Goal: Task Accomplishment & Management: Use online tool/utility

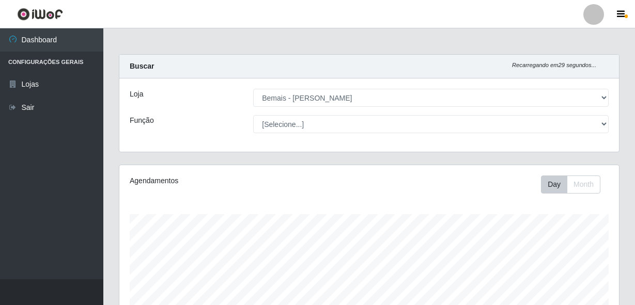
select select "230"
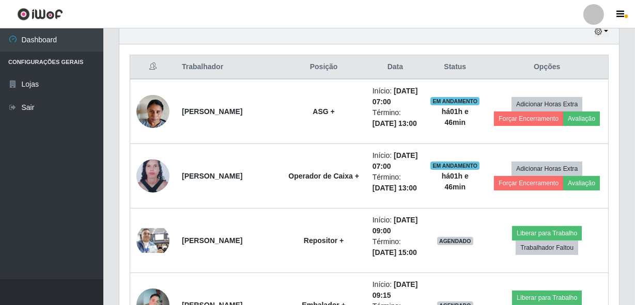
scroll to position [423, 0]
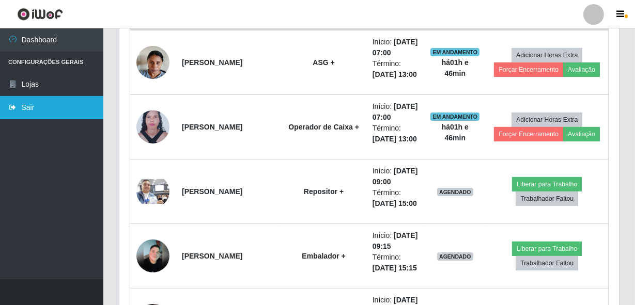
click at [41, 107] on link "Sair" at bounding box center [51, 107] width 103 height 23
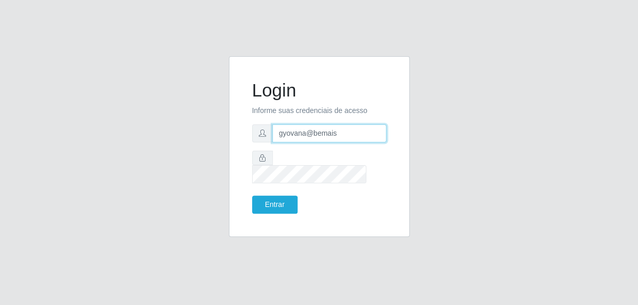
drag, startPoint x: 344, startPoint y: 145, endPoint x: 252, endPoint y: 142, distance: 92.0
click at [252, 142] on div "gyovana@bemais" at bounding box center [319, 134] width 134 height 18
type input "[PERSON_NAME]"
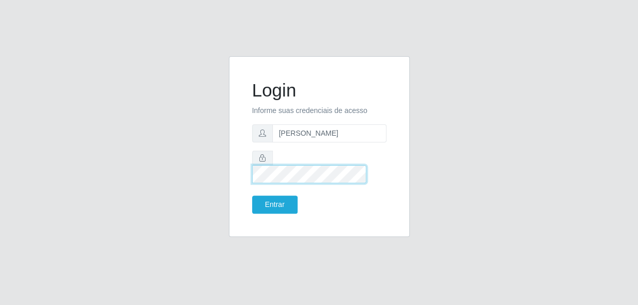
click at [247, 173] on div "Login Informe suas credenciais de acesso andressa@bemais Entrar" at bounding box center [319, 146] width 155 height 155
click at [252, 196] on button "Entrar" at bounding box center [274, 205] width 45 height 18
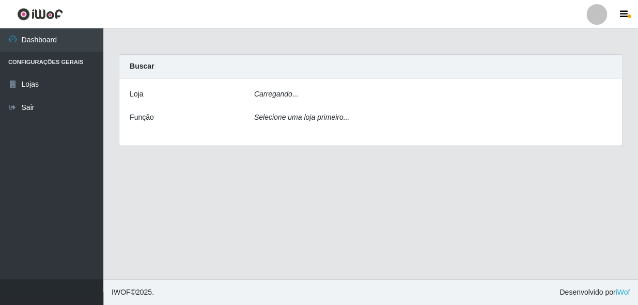
click at [270, 195] on main "Carregando... Buscar Loja Carregando... Função Selecione uma loja primeiro..." at bounding box center [370, 153] width 535 height 251
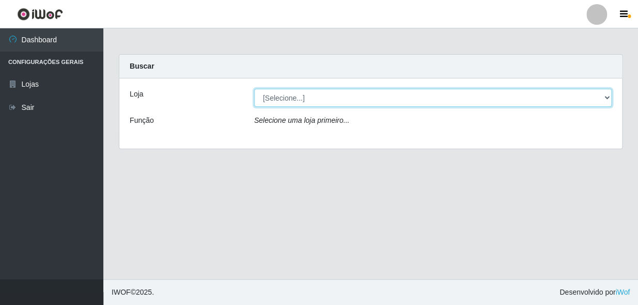
click at [294, 97] on select "[Selecione...] [PERSON_NAME]" at bounding box center [433, 98] width 358 height 18
select select "230"
click at [254, 89] on select "[Selecione...] [PERSON_NAME]" at bounding box center [433, 98] width 358 height 18
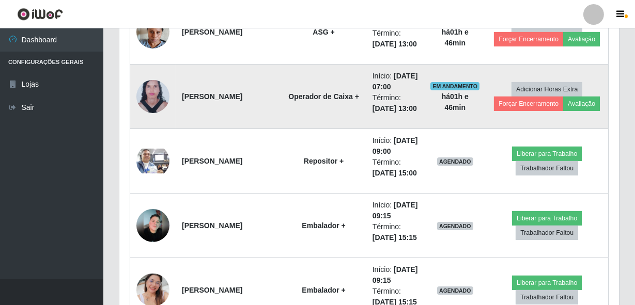
scroll to position [470, 0]
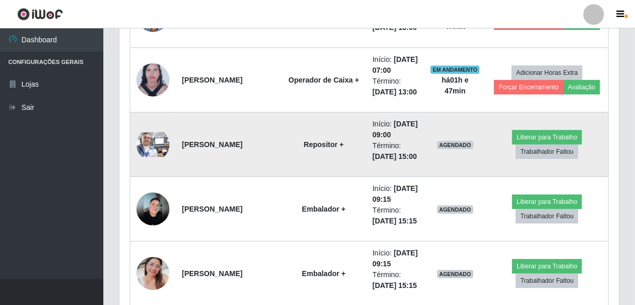
click at [142, 157] on img at bounding box center [152, 144] width 33 height 25
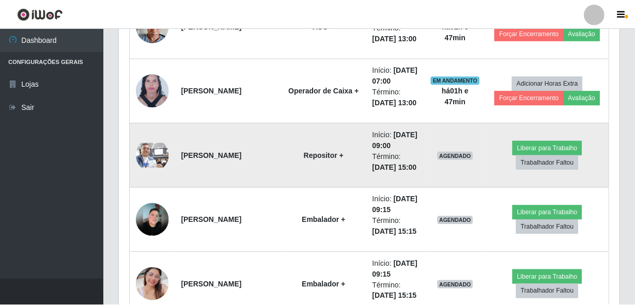
scroll to position [214, 495]
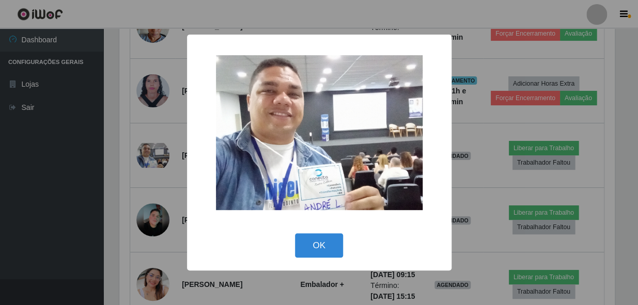
click at [131, 178] on div "× OK Cancel" at bounding box center [319, 152] width 638 height 305
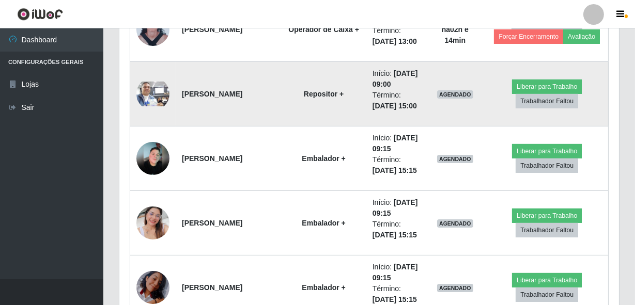
scroll to position [567, 0]
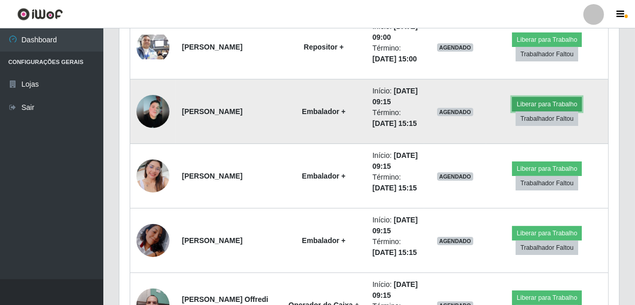
click at [529, 112] on button "Liberar para Trabalho" at bounding box center [547, 104] width 70 height 14
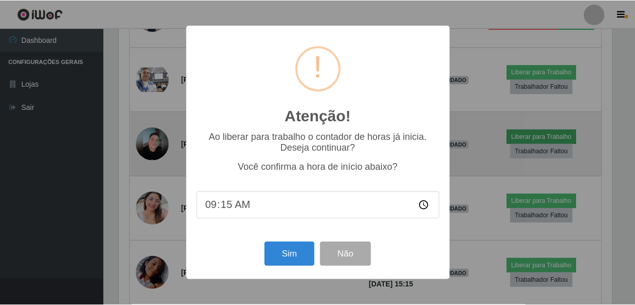
scroll to position [214, 495]
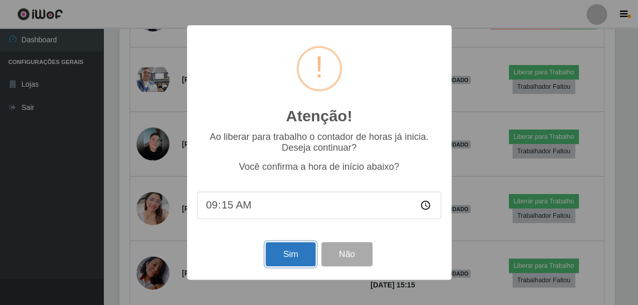
click at [274, 258] on button "Sim" at bounding box center [291, 254] width 50 height 24
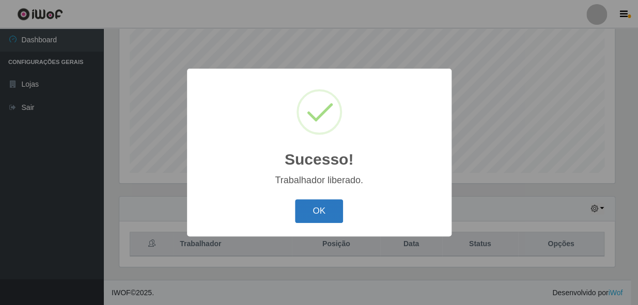
click at [306, 214] on button "OK" at bounding box center [319, 211] width 48 height 24
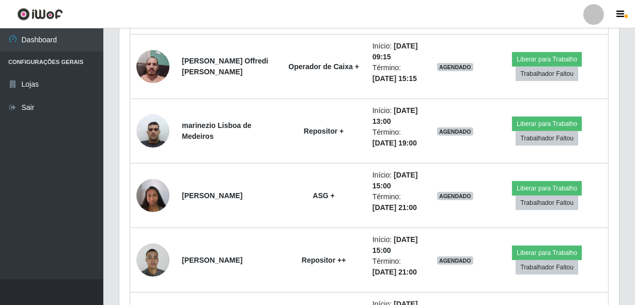
scroll to position [807, 0]
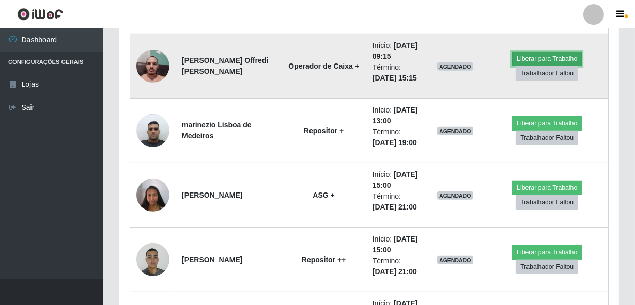
click at [535, 66] on button "Liberar para Trabalho" at bounding box center [547, 59] width 70 height 14
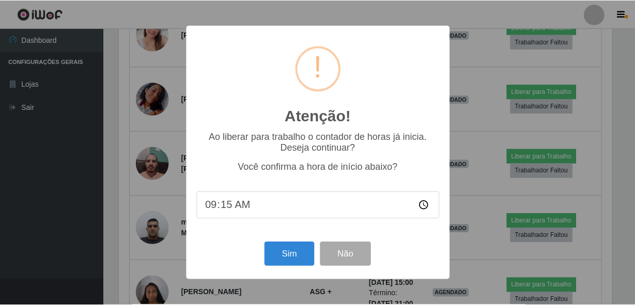
scroll to position [214, 495]
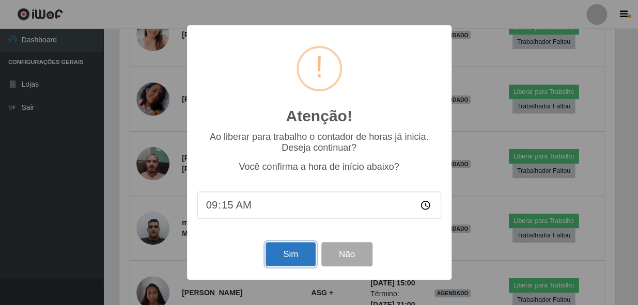
click at [276, 256] on button "Sim" at bounding box center [291, 254] width 50 height 24
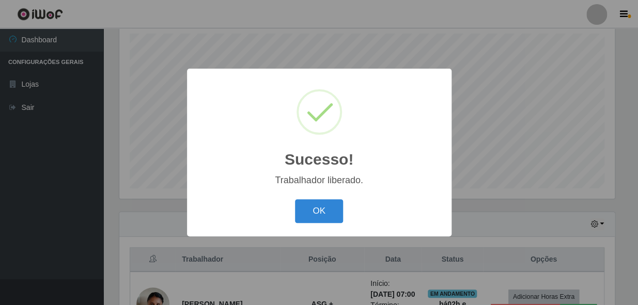
click at [295, 199] on button "OK" at bounding box center [319, 211] width 48 height 24
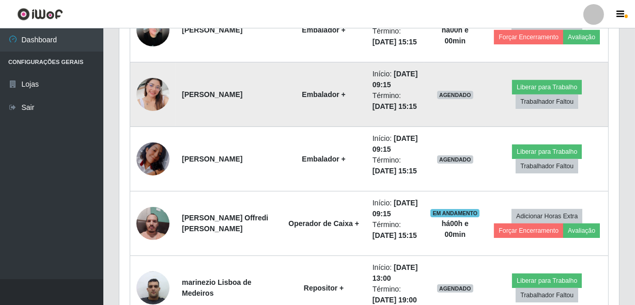
scroll to position [744, 0]
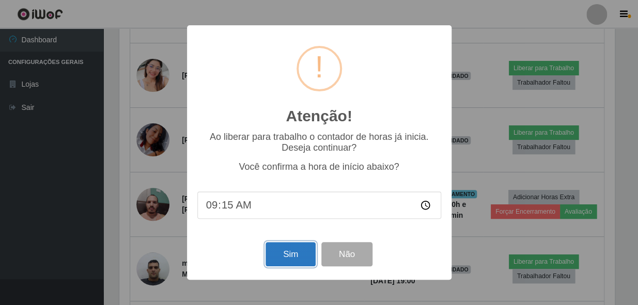
click at [289, 246] on button "Sim" at bounding box center [291, 254] width 50 height 24
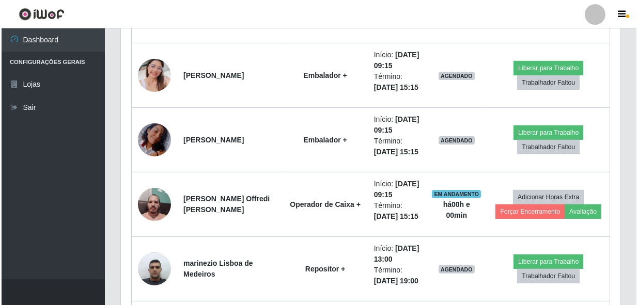
scroll to position [0, 0]
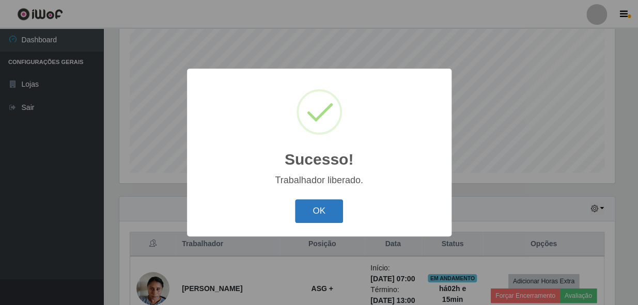
click at [323, 207] on button "OK" at bounding box center [319, 211] width 48 height 24
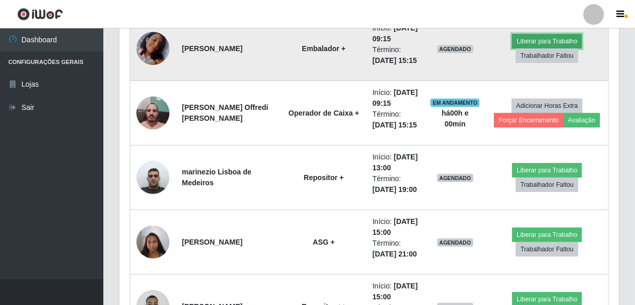
click at [540, 49] on button "Liberar para Trabalho" at bounding box center [547, 41] width 70 height 14
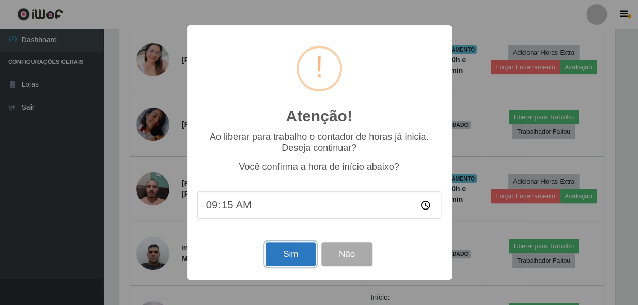
click at [304, 255] on button "Sim" at bounding box center [291, 254] width 50 height 24
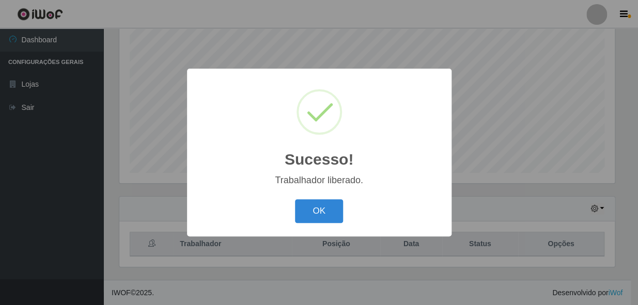
click at [295, 199] on button "OK" at bounding box center [319, 211] width 48 height 24
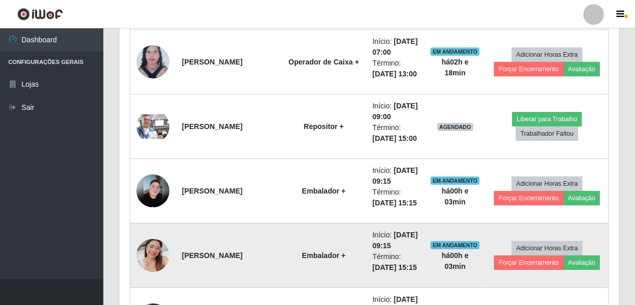
scroll to position [478, 0]
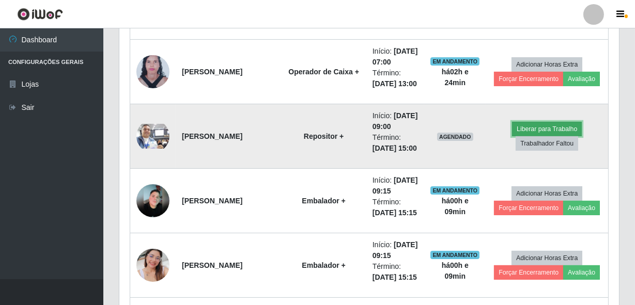
click at [522, 136] on button "Liberar para Trabalho" at bounding box center [547, 129] width 70 height 14
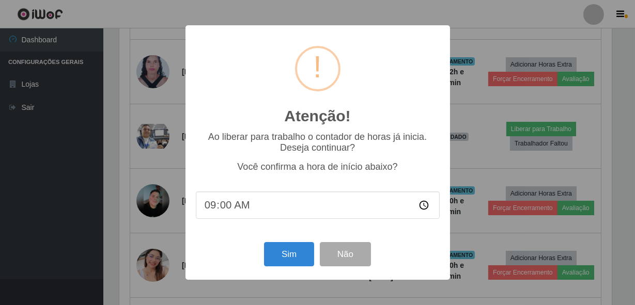
scroll to position [214, 495]
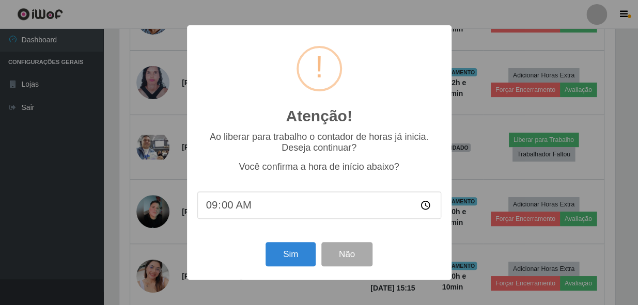
click at [218, 204] on input "09:00" at bounding box center [319, 205] width 244 height 27
click at [219, 206] on input "09:00" at bounding box center [319, 205] width 244 height 27
click at [224, 205] on input "09:00" at bounding box center [319, 205] width 244 height 27
type input "09:18"
click at [296, 257] on button "Sim" at bounding box center [291, 254] width 50 height 24
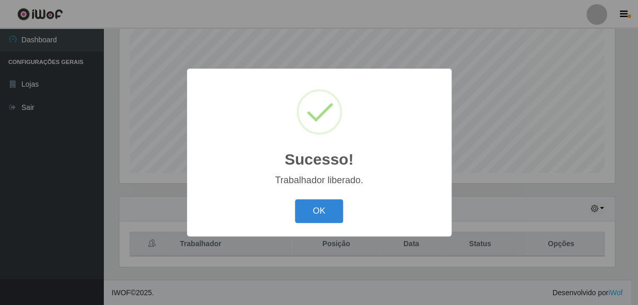
click at [295, 199] on button "OK" at bounding box center [319, 211] width 48 height 24
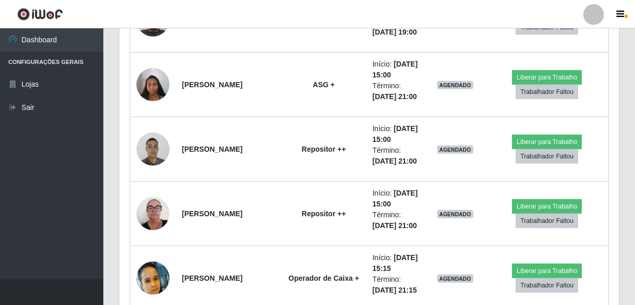
scroll to position [901, 0]
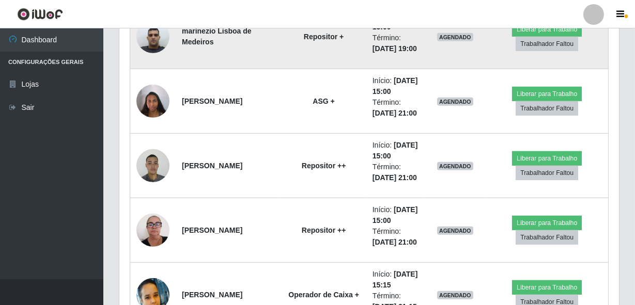
click at [148, 69] on td at bounding box center [153, 37] width 46 height 65
click at [150, 58] on img at bounding box center [152, 36] width 33 height 44
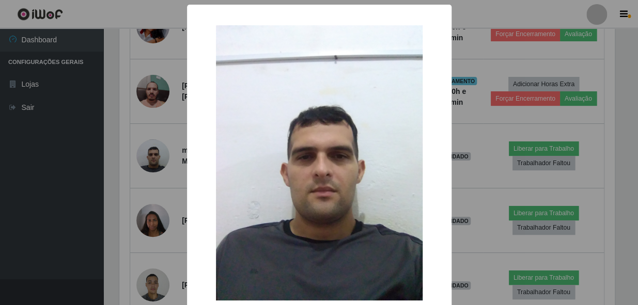
click at [121, 219] on div "× OK Cancel" at bounding box center [319, 152] width 638 height 305
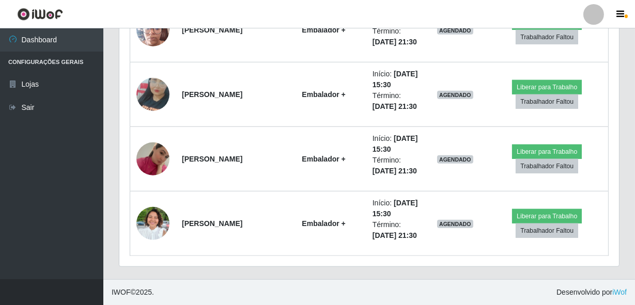
scroll to position [1627, 0]
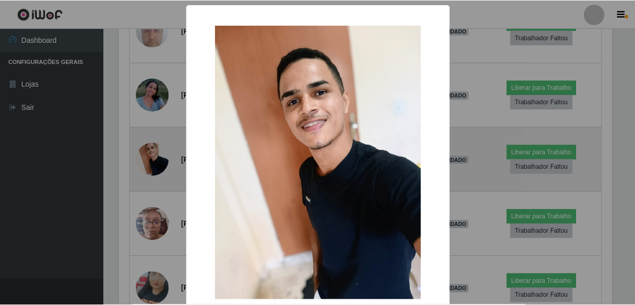
scroll to position [214, 495]
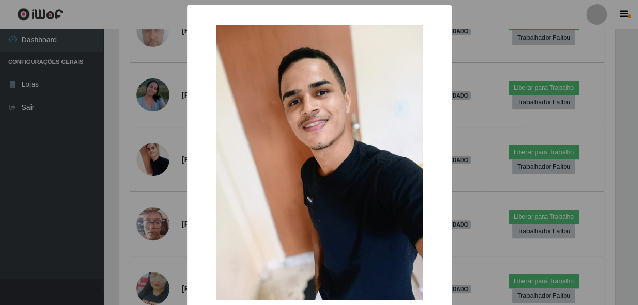
click at [114, 206] on div "× OK Cancel" at bounding box center [319, 152] width 638 height 305
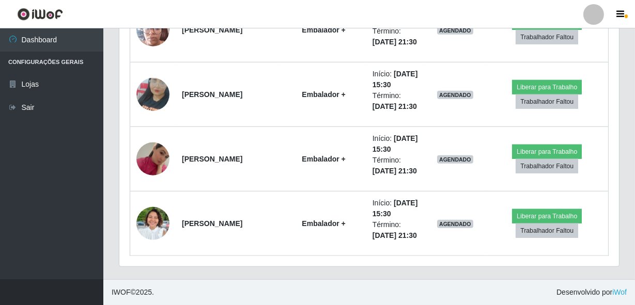
scroll to position [1829, 0]
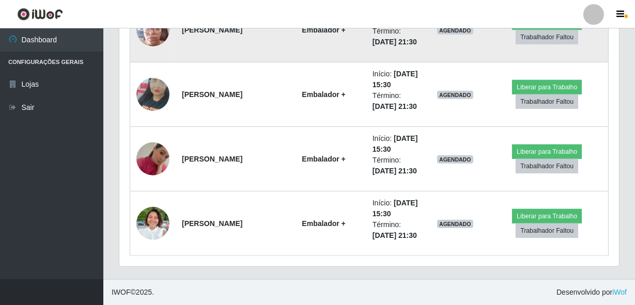
click at [150, 52] on img at bounding box center [152, 30] width 33 height 44
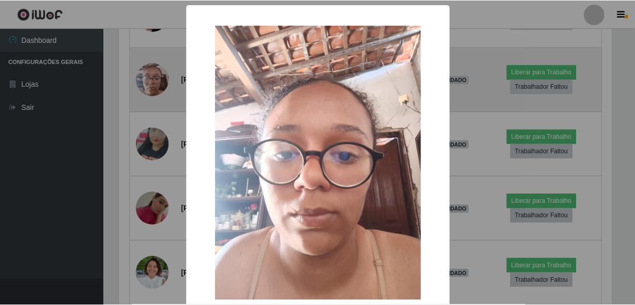
scroll to position [214, 495]
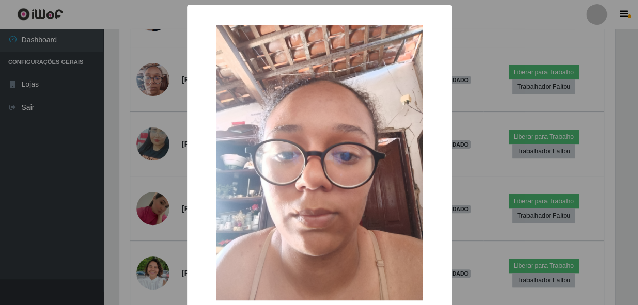
click at [141, 159] on div "× OK Cancel" at bounding box center [319, 152] width 638 height 305
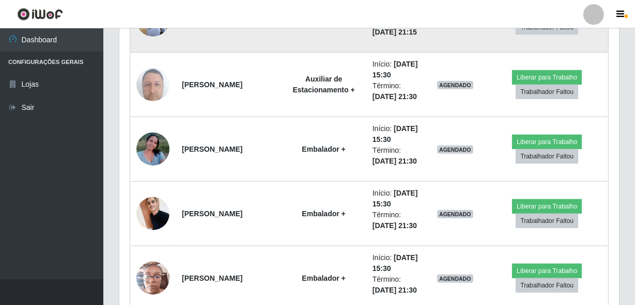
scroll to position [1303, 0]
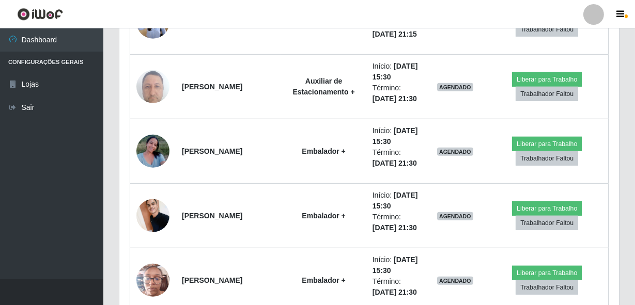
click at [440, 20] on header "Perfil Alterar Senha Sair" at bounding box center [317, 14] width 635 height 28
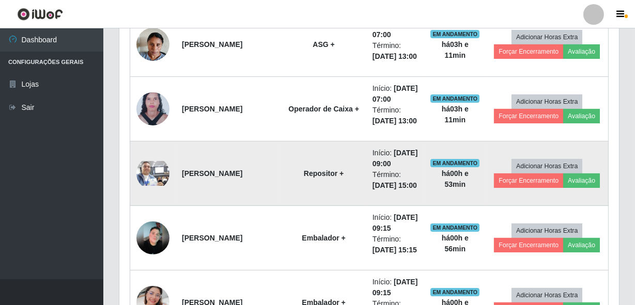
scroll to position [457, 0]
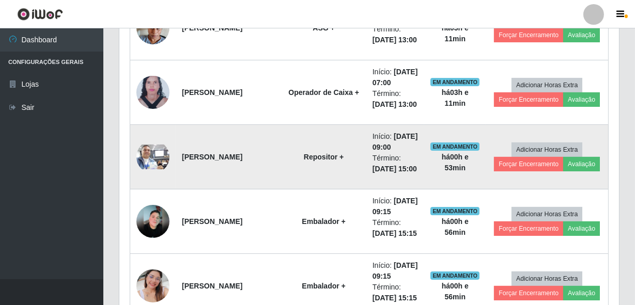
click at [149, 169] on img at bounding box center [152, 157] width 33 height 25
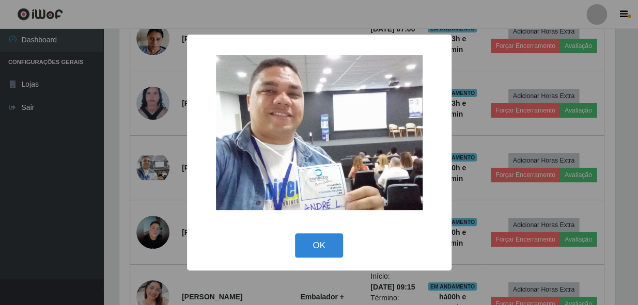
click at [106, 197] on div "× OK Cancel" at bounding box center [319, 152] width 638 height 305
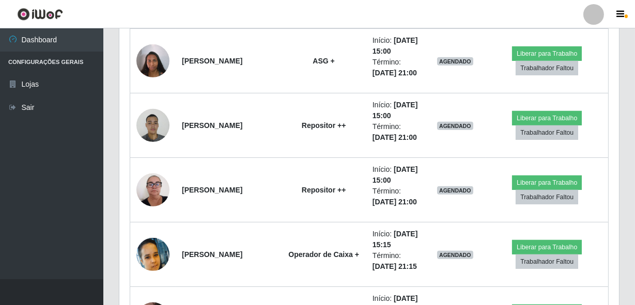
scroll to position [963, 0]
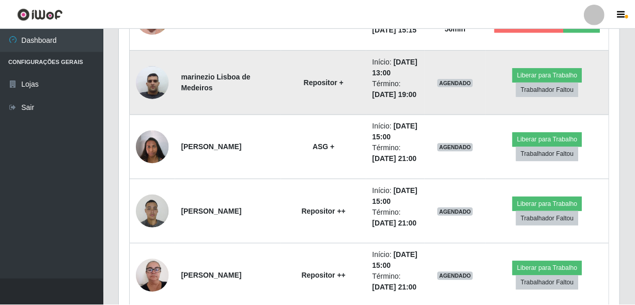
scroll to position [214, 495]
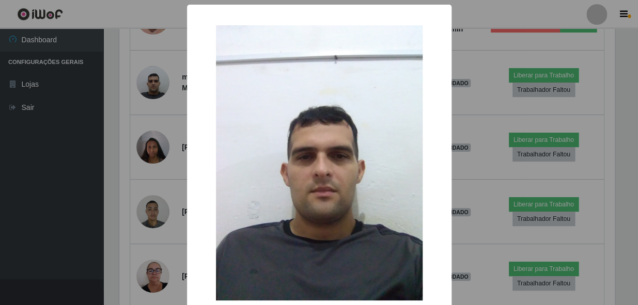
click at [103, 175] on div "× OK Cancel" at bounding box center [319, 152] width 638 height 305
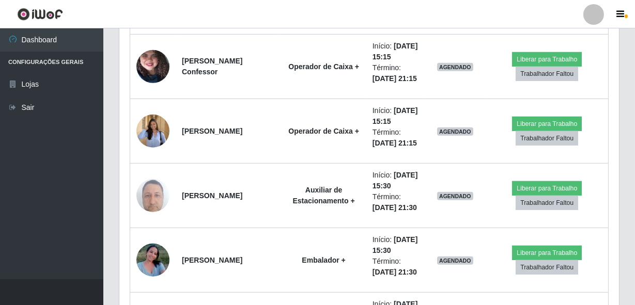
scroll to position [1183, 0]
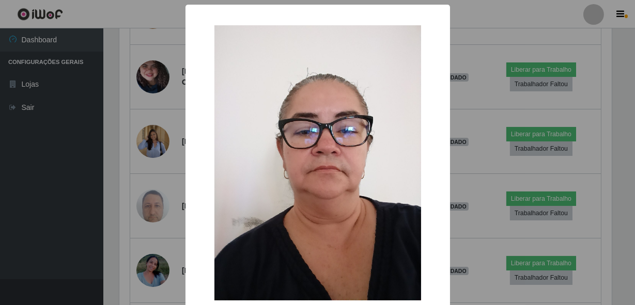
scroll to position [214, 495]
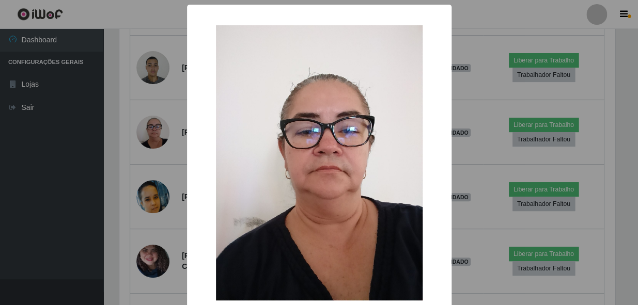
click at [143, 176] on div "× OK Cancel" at bounding box center [319, 152] width 638 height 305
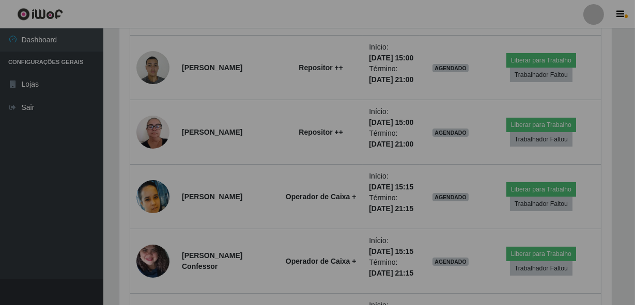
scroll to position [214, 500]
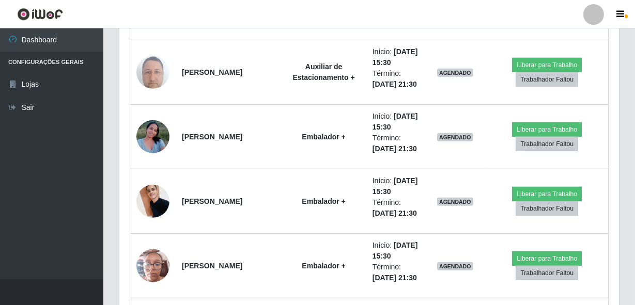
scroll to position [1049, 0]
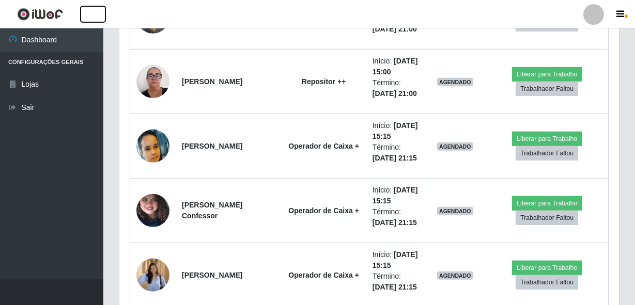
click at [95, 20] on button "button" at bounding box center [93, 14] width 26 height 17
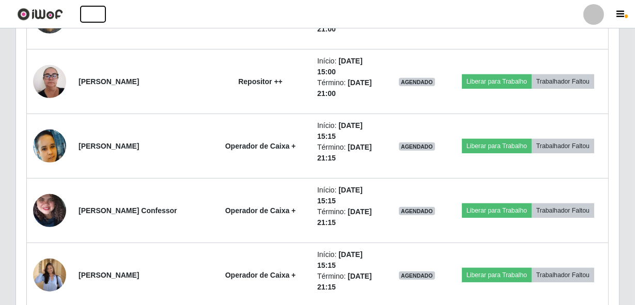
scroll to position [214, 603]
click at [124, 13] on header "Perfil Alterar Senha Sair" at bounding box center [317, 14] width 635 height 28
click at [61, 21] on link at bounding box center [40, 14] width 80 height 28
click at [77, 13] on link at bounding box center [40, 14] width 80 height 28
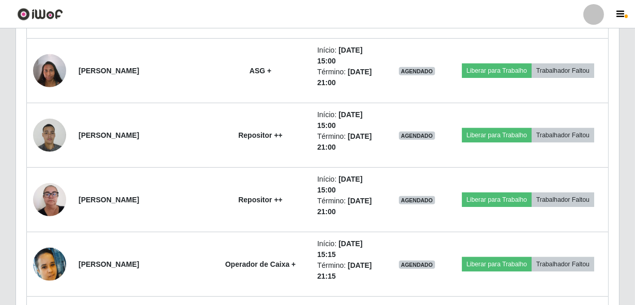
scroll to position [903, 0]
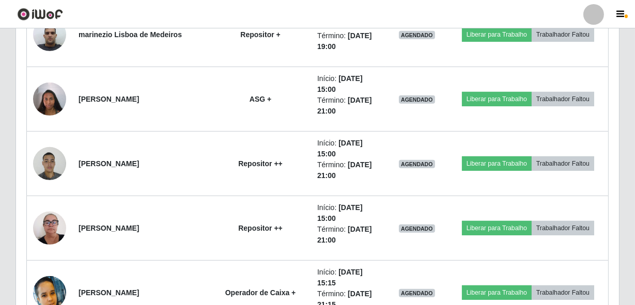
click at [55, 18] on img at bounding box center [40, 14] width 46 height 13
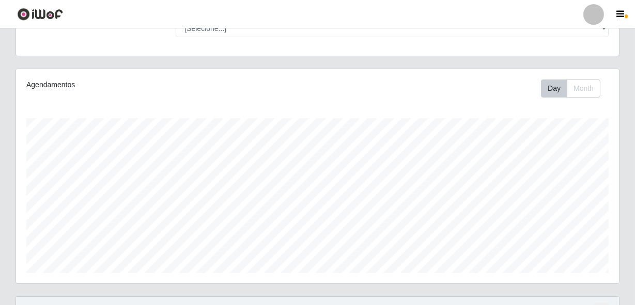
scroll to position [48, 0]
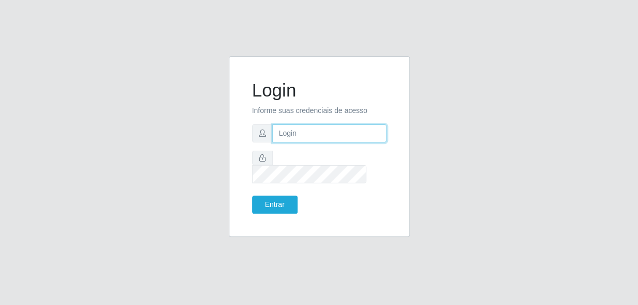
type input "gyovana@bemais"
drag, startPoint x: 353, startPoint y: 144, endPoint x: 225, endPoint y: 146, distance: 128.1
click at [225, 146] on div "Login Informe suas credenciais de acesso gyovana@bemais Entrar" at bounding box center [319, 152] width 196 height 193
type input "[PERSON_NAME]"
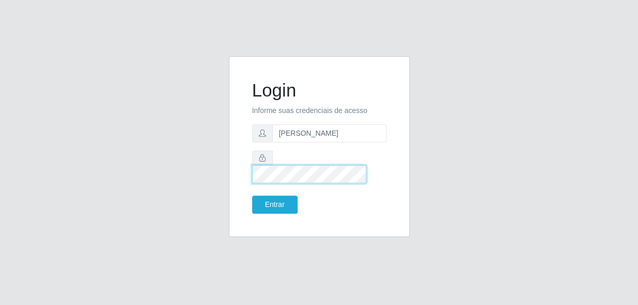
click at [264, 170] on div at bounding box center [319, 167] width 134 height 33
click at [252, 196] on button "Entrar" at bounding box center [274, 205] width 45 height 18
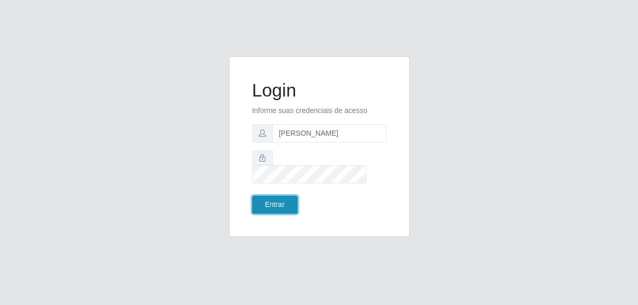
click at [284, 203] on button "Entrar" at bounding box center [274, 205] width 45 height 18
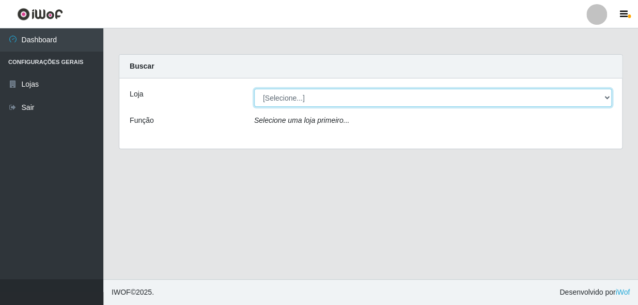
click at [279, 97] on select "[Selecione...] [PERSON_NAME]" at bounding box center [433, 98] width 358 height 18
select select "230"
click at [254, 89] on select "[Selecione...] [PERSON_NAME]" at bounding box center [433, 98] width 358 height 18
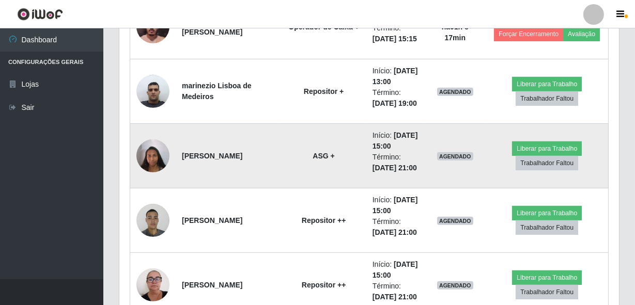
scroll to position [845, 0]
